Goal: Information Seeking & Learning: Compare options

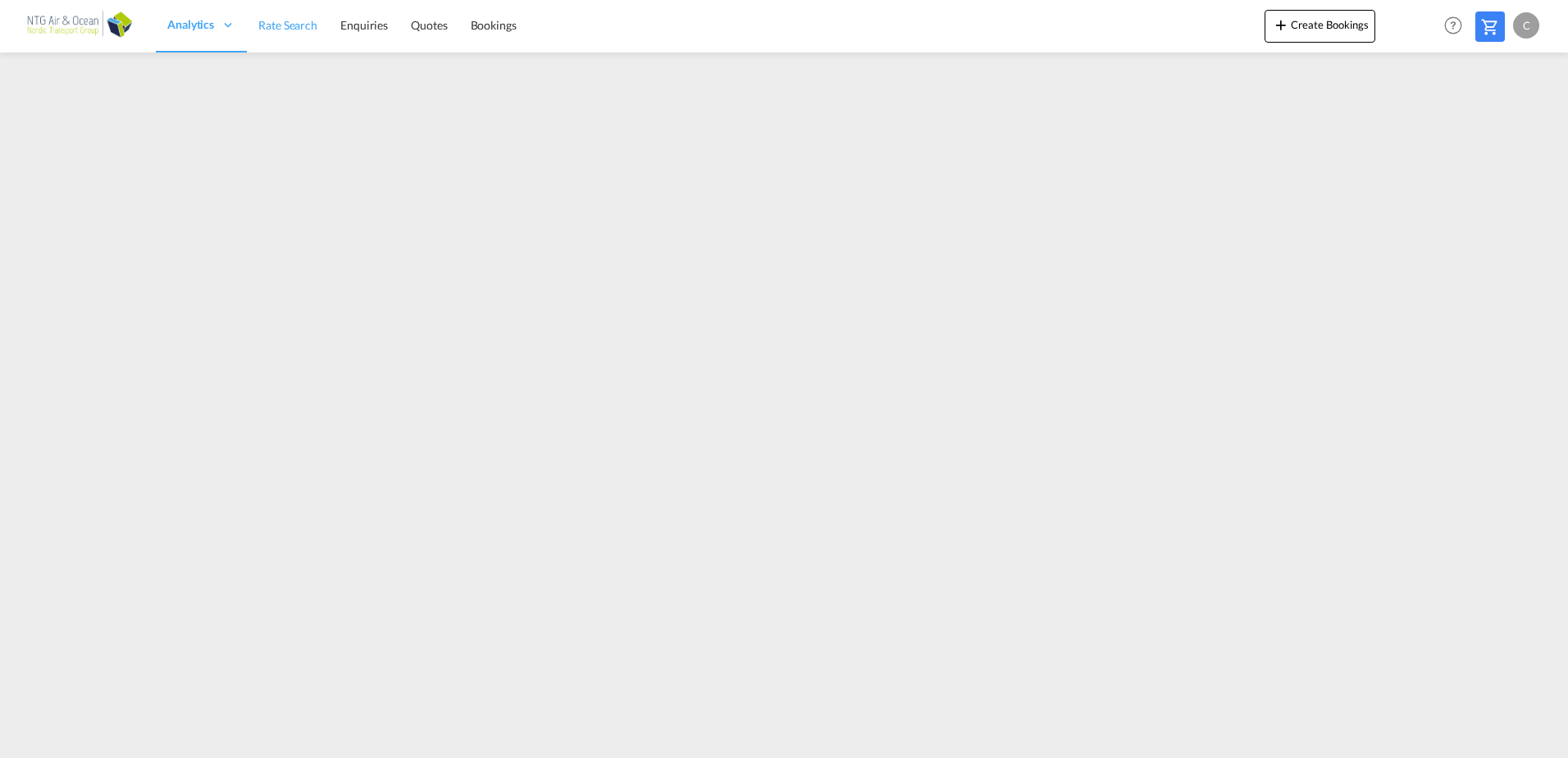
click at [291, 22] on span "Rate Search" at bounding box center [288, 24] width 59 height 14
